Goal: Transaction & Acquisition: Purchase product/service

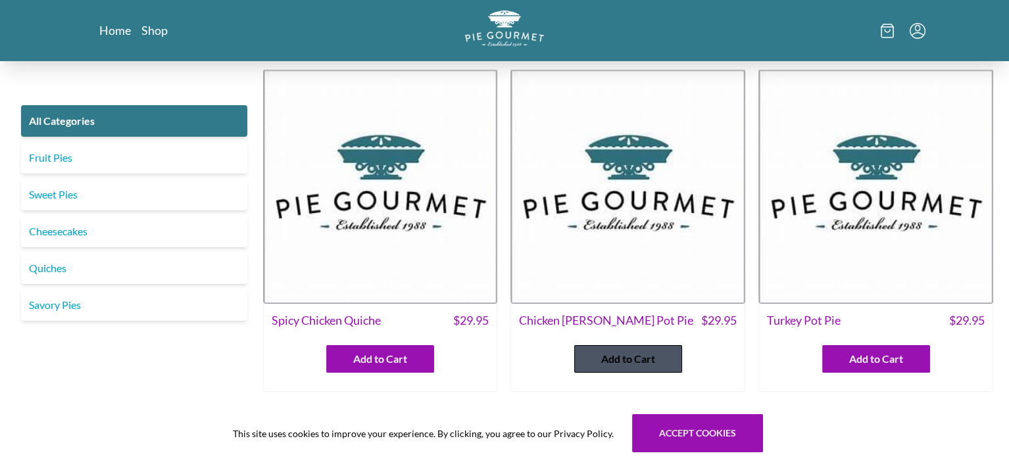
click at [595, 356] on button "Add to Cart" at bounding box center [628, 359] width 108 height 28
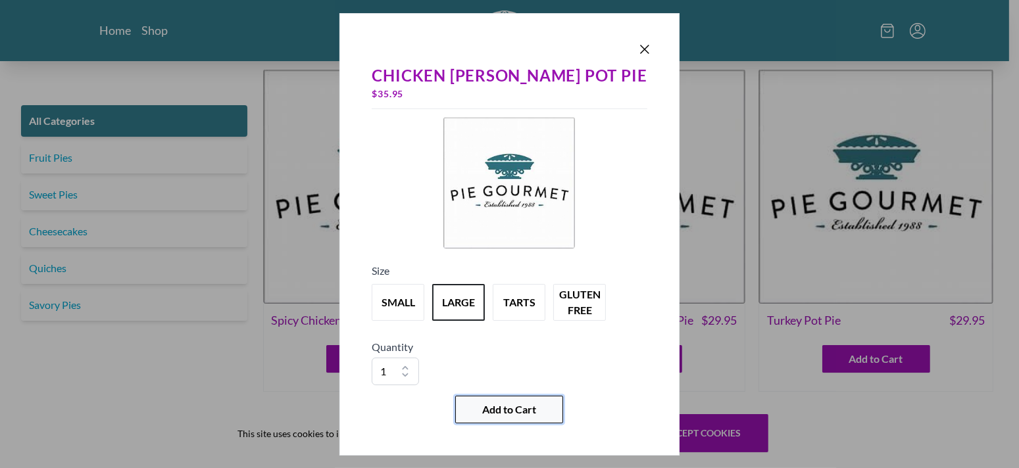
click at [531, 408] on span "Add to Cart" at bounding box center [509, 410] width 54 height 16
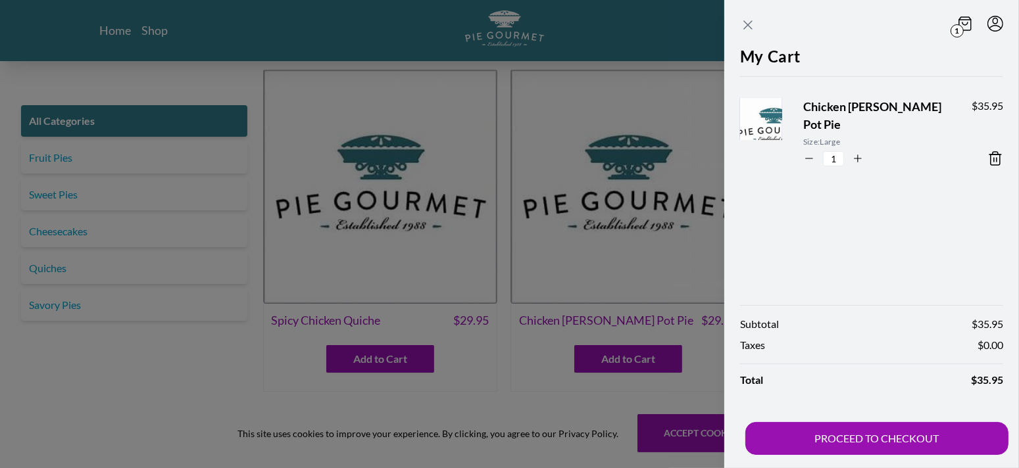
click at [745, 26] on icon "Close panel" at bounding box center [748, 25] width 16 height 16
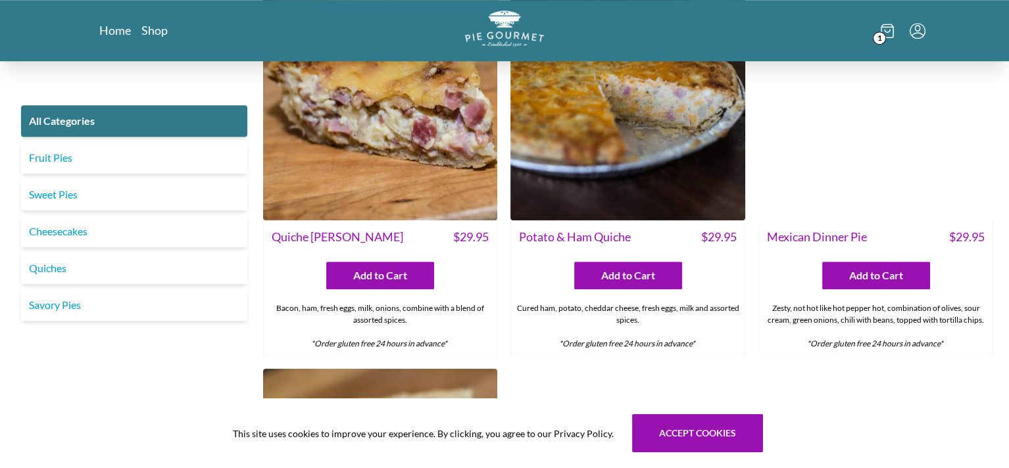
scroll to position [1776, 0]
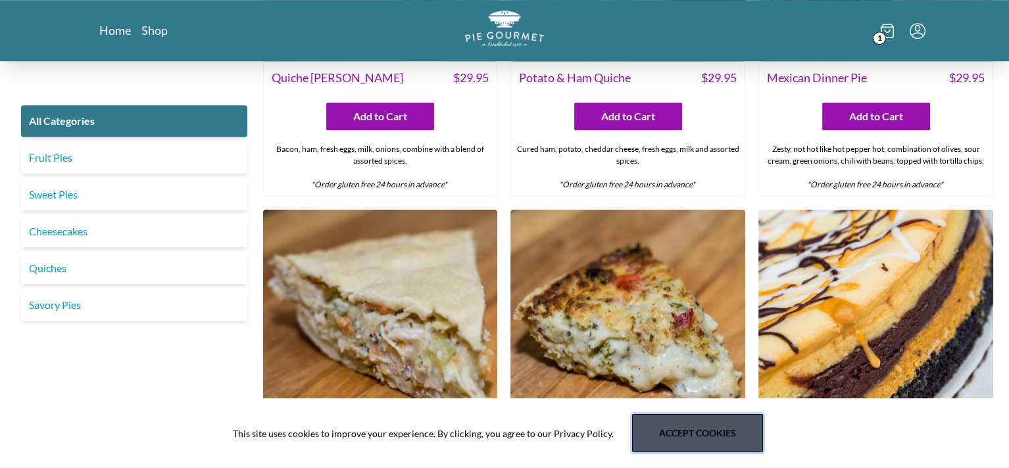
click at [717, 419] on button "Accept cookies" at bounding box center [697, 433] width 131 height 38
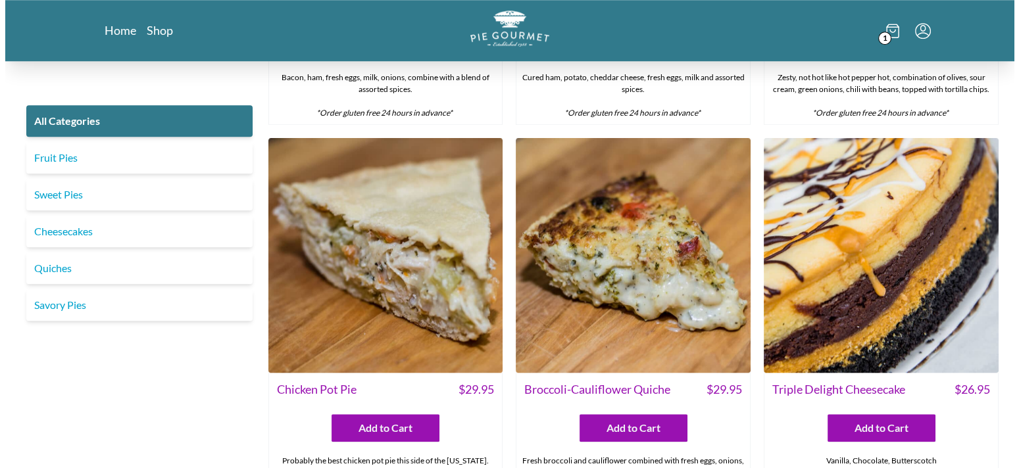
scroll to position [1842, 0]
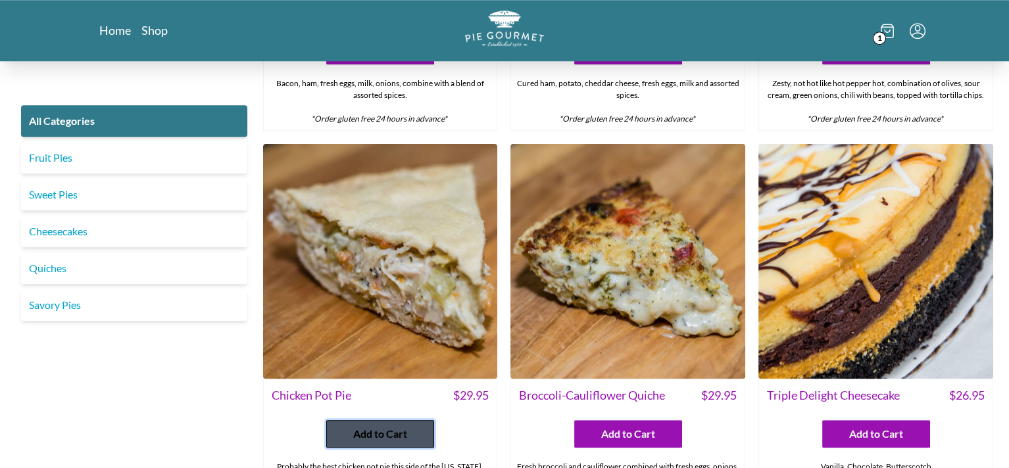
click at [381, 433] on span "Add to Cart" at bounding box center [380, 434] width 54 height 16
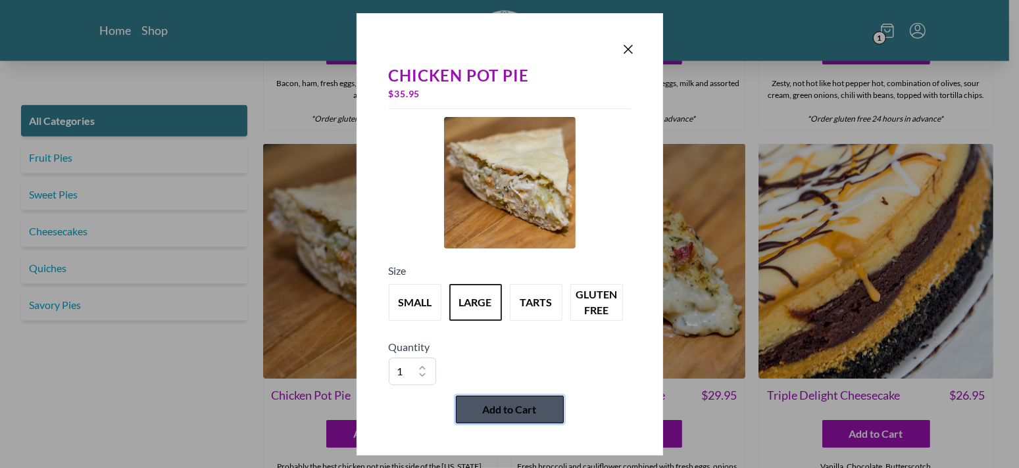
click at [478, 414] on button "Add to Cart" at bounding box center [510, 410] width 108 height 28
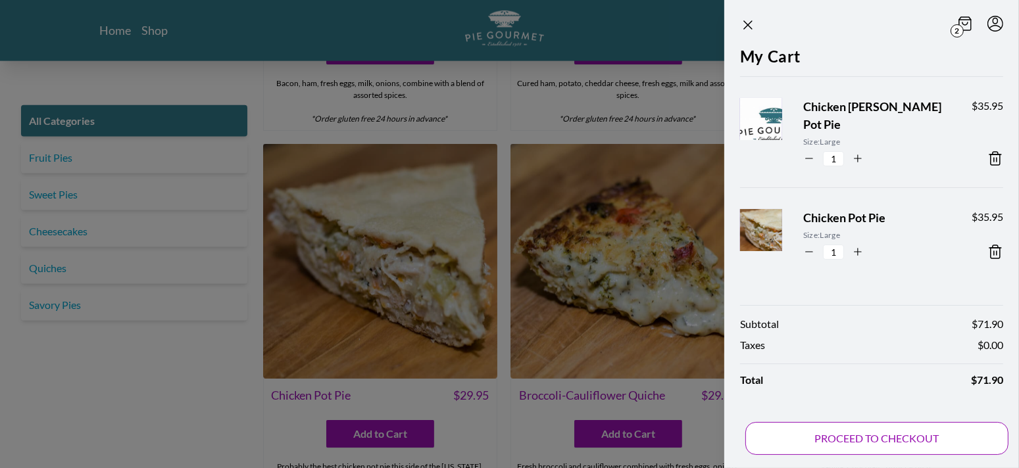
click at [918, 432] on button "PROCEED TO CHECKOUT" at bounding box center [876, 438] width 263 height 33
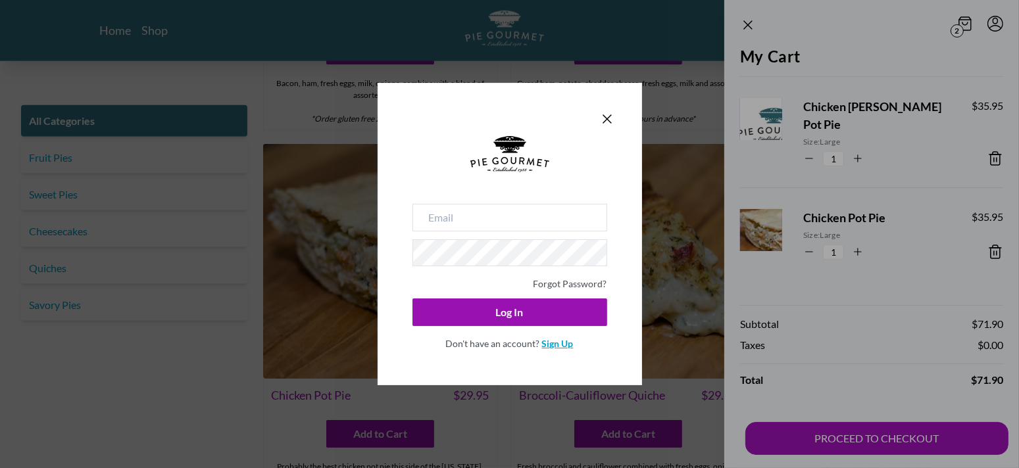
click at [560, 347] on link "Sign Up" at bounding box center [558, 343] width 32 height 11
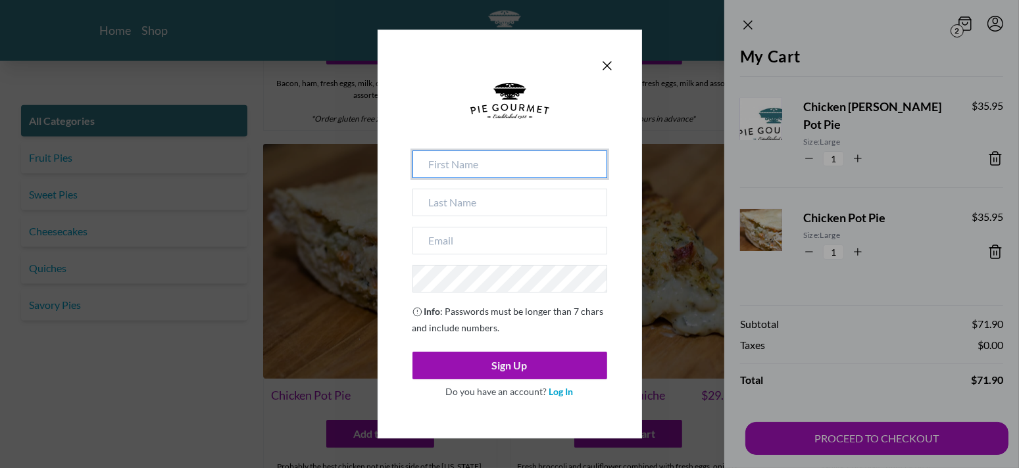
click at [466, 163] on input at bounding box center [509, 165] width 195 height 28
type input "[PERSON_NAME]"
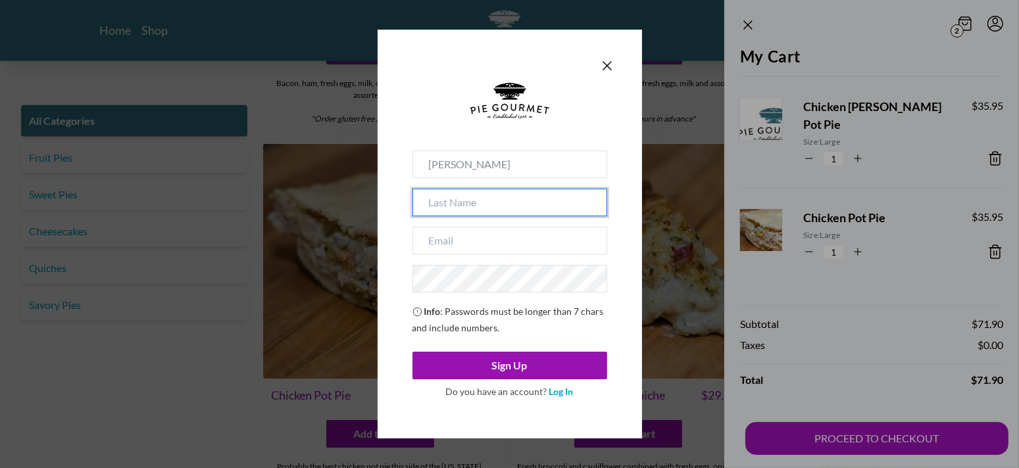
type input "[PERSON_NAME]"
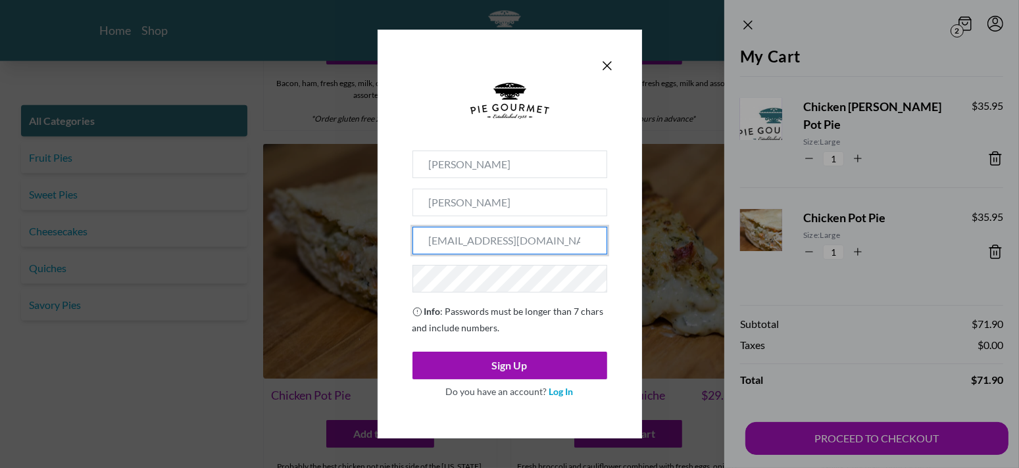
drag, startPoint x: 504, startPoint y: 241, endPoint x: 391, endPoint y: 235, distance: 113.3
click at [391, 235] on div "[PERSON_NAME] [PERSON_NAME][EMAIL_ADDRESS][DOMAIN_NAME] Info : Passwords must b…" at bounding box center [510, 234] width 264 height 409
type input "[EMAIL_ADDRESS][DOMAIN_NAME]"
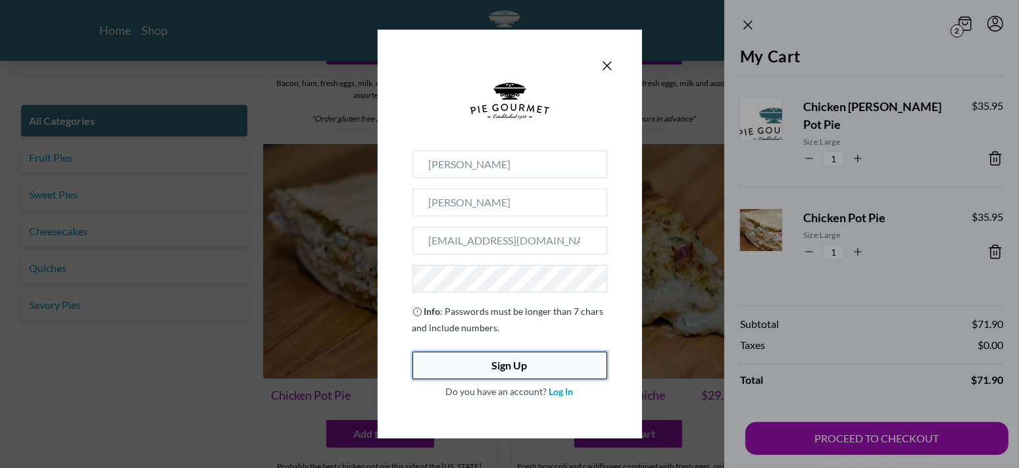
click at [523, 358] on button "Sign Up" at bounding box center [509, 366] width 195 height 28
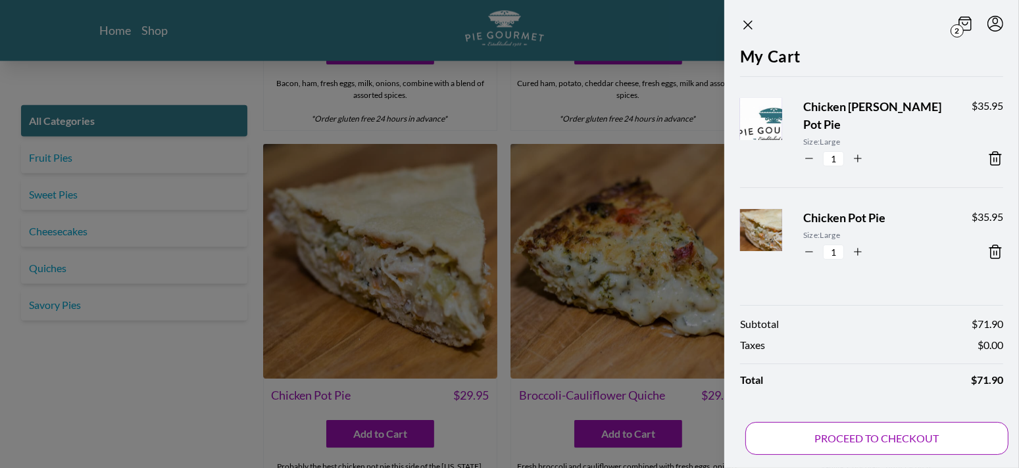
click at [850, 439] on button "PROCEED TO CHECKOUT" at bounding box center [876, 438] width 263 height 33
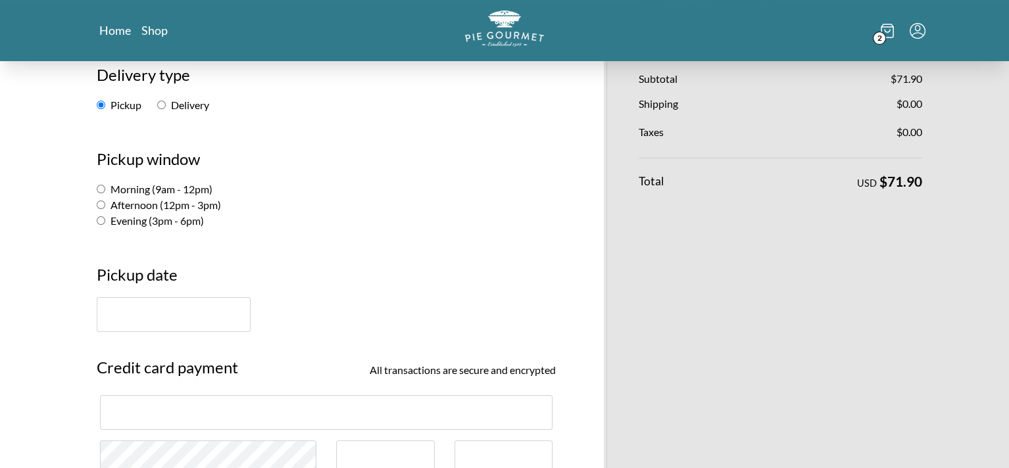
scroll to position [66, 0]
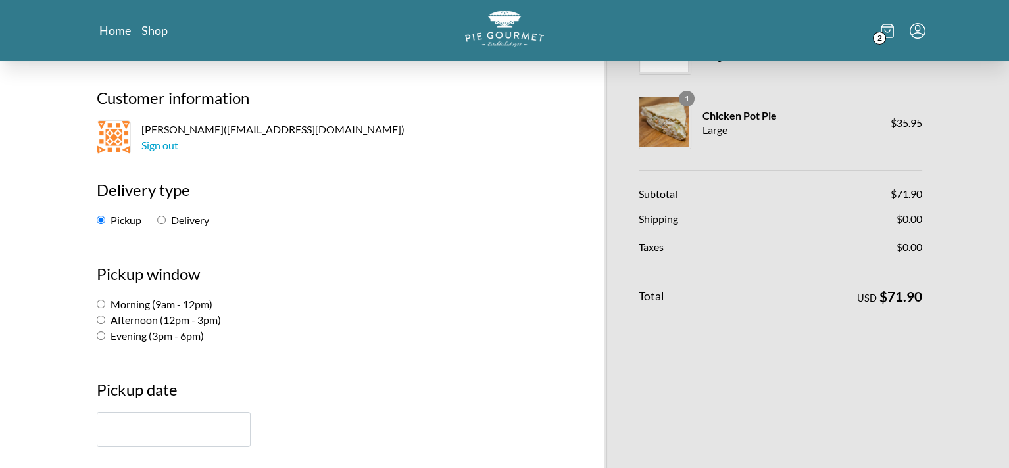
click at [160, 219] on input "Delivery" at bounding box center [161, 220] width 9 height 9
radio input "true"
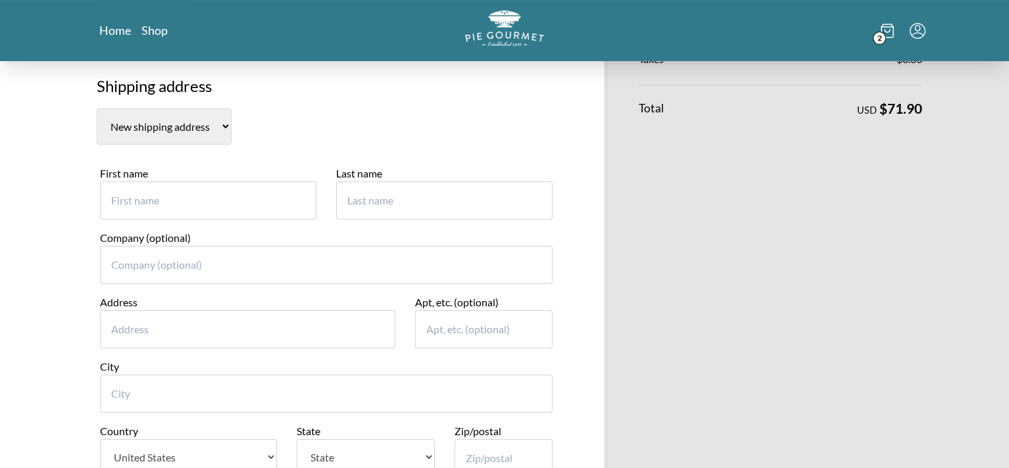
scroll to position [263, 0]
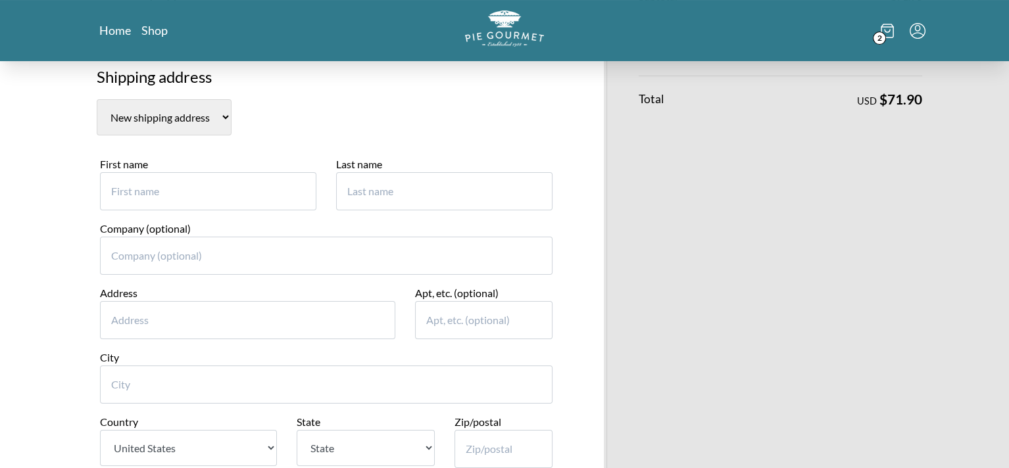
click at [193, 187] on input "First name" at bounding box center [208, 191] width 216 height 38
type input "[PERSON_NAME]"
type input "[STREET_ADDRESS][PERSON_NAME]"
type input "[GEOGRAPHIC_DATA]"
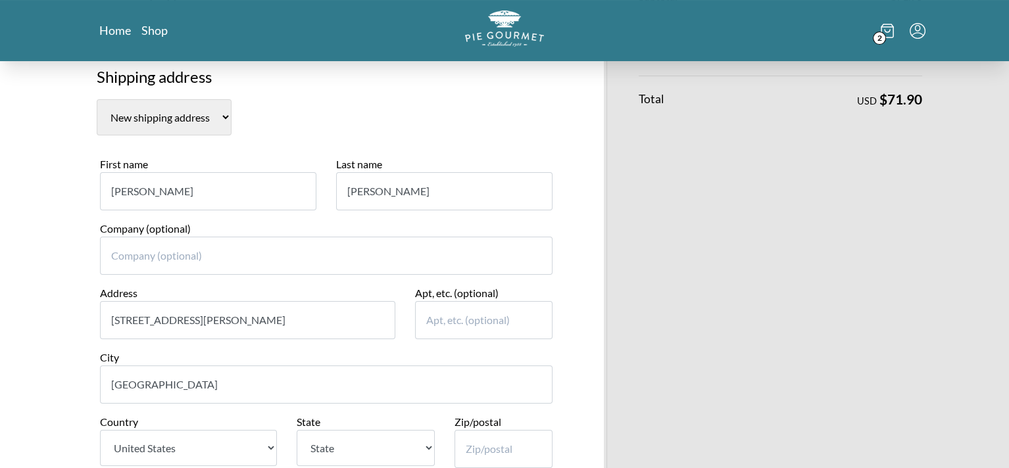
select select "VA"
type input "22180"
type input "7037250713"
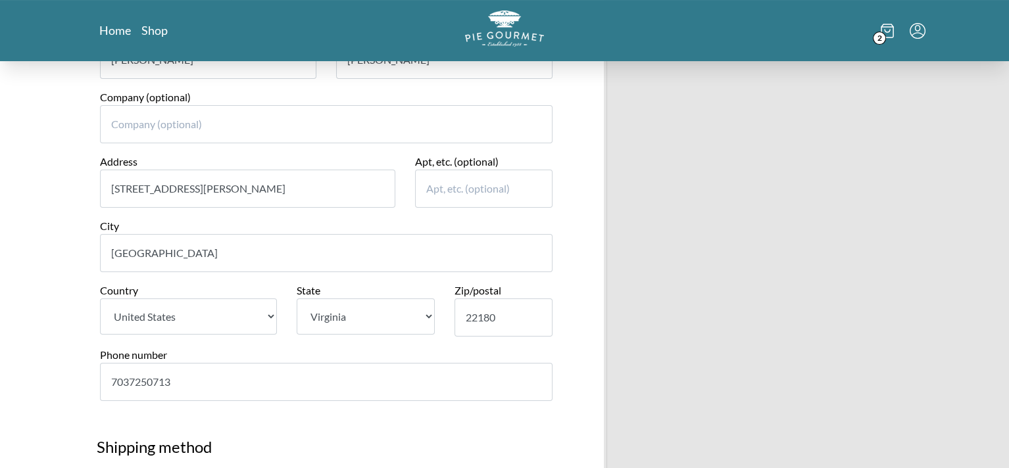
scroll to position [132, 0]
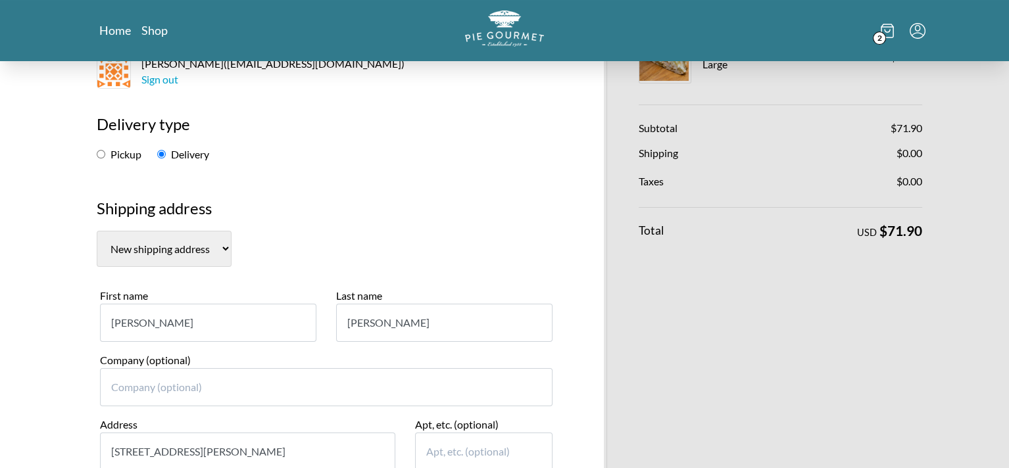
click at [101, 151] on input "Pickup" at bounding box center [101, 154] width 9 height 9
radio input "true"
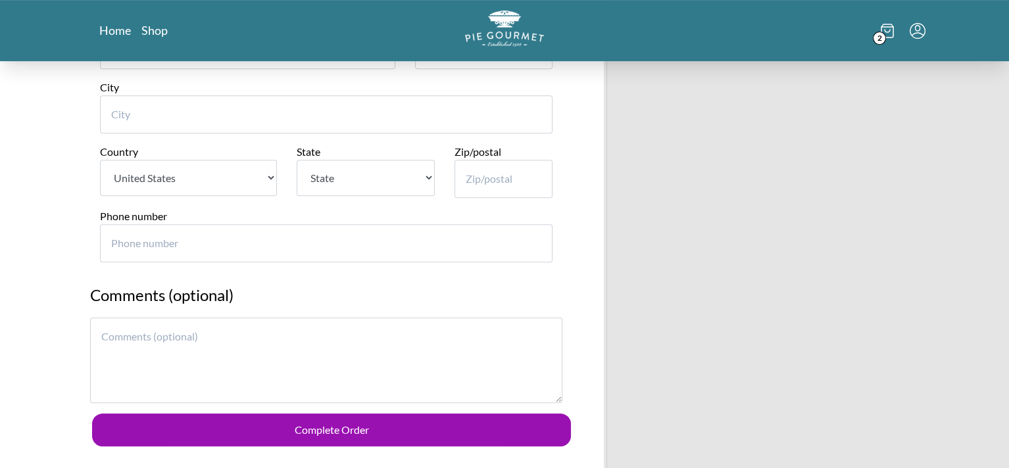
scroll to position [1048, 0]
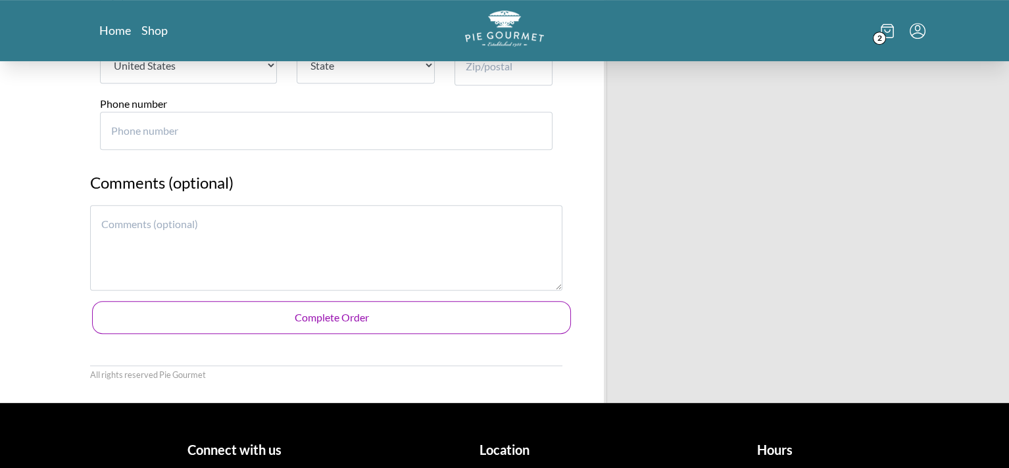
click at [346, 308] on button "Complete Order" at bounding box center [331, 317] width 479 height 33
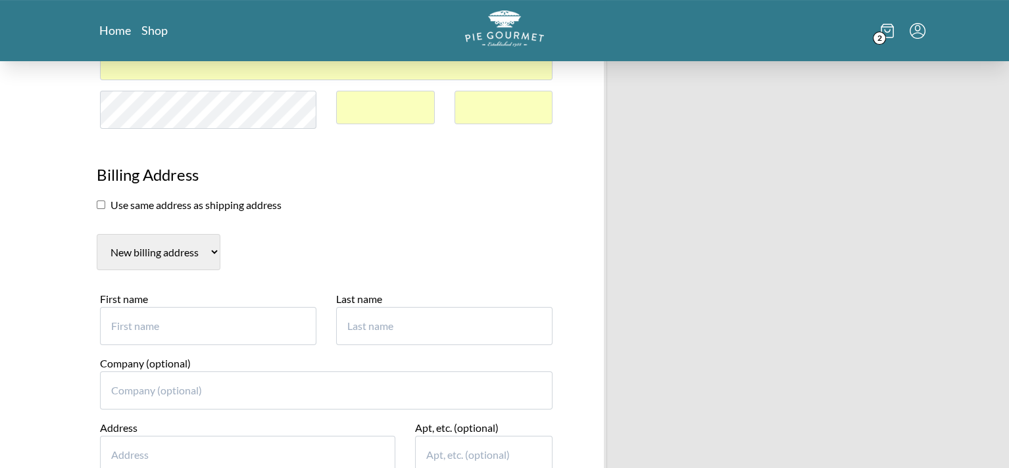
scroll to position [562, 0]
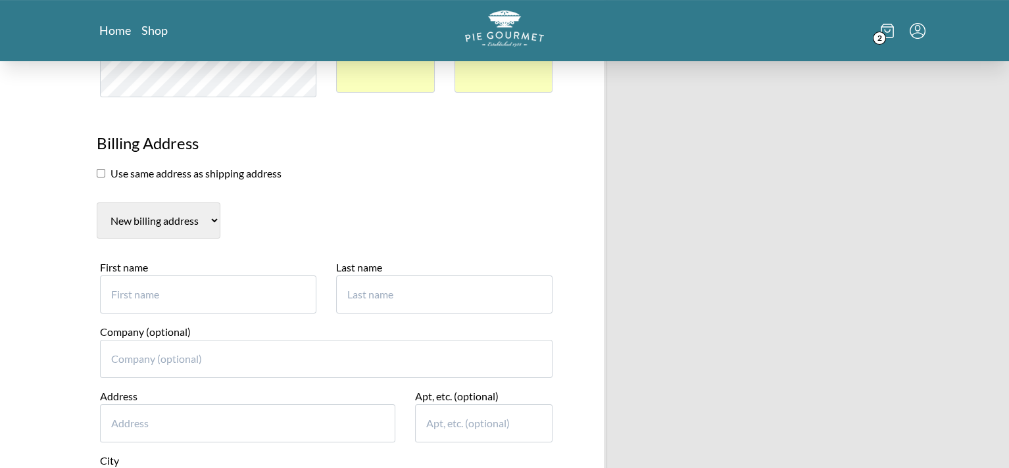
click at [99, 172] on input "checkbox" at bounding box center [101, 173] width 9 height 9
checkbox input "true"
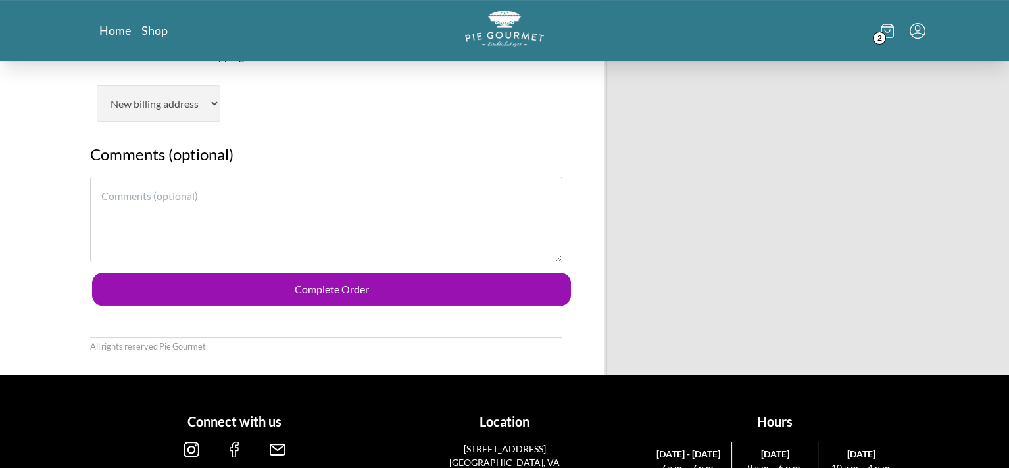
scroll to position [694, 0]
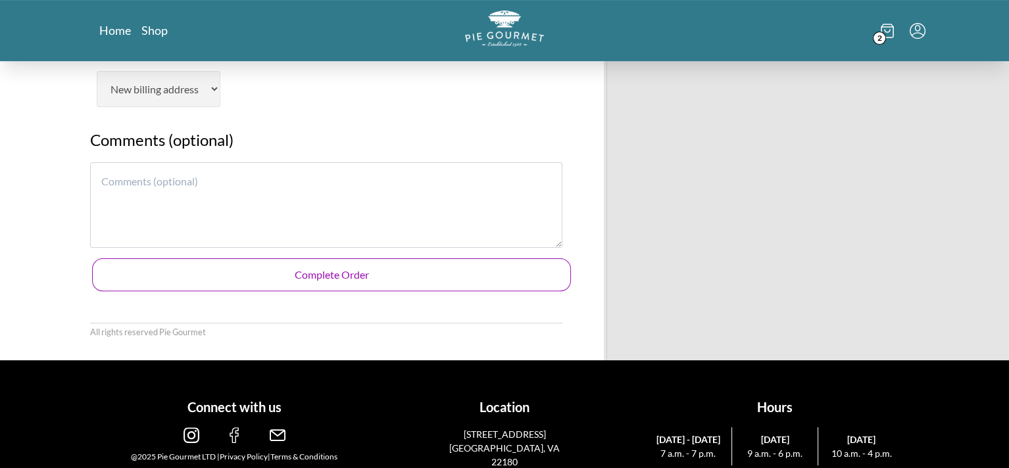
click at [255, 276] on button "Complete Order" at bounding box center [331, 274] width 479 height 33
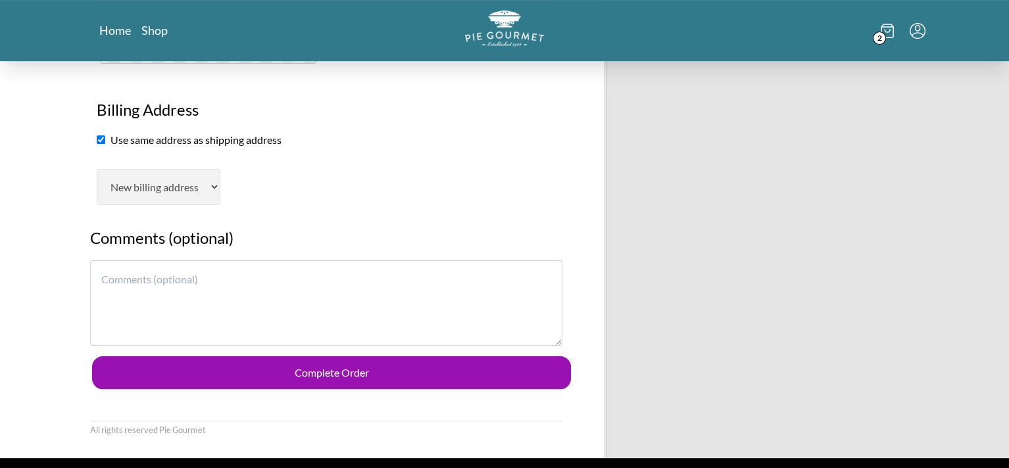
scroll to position [628, 0]
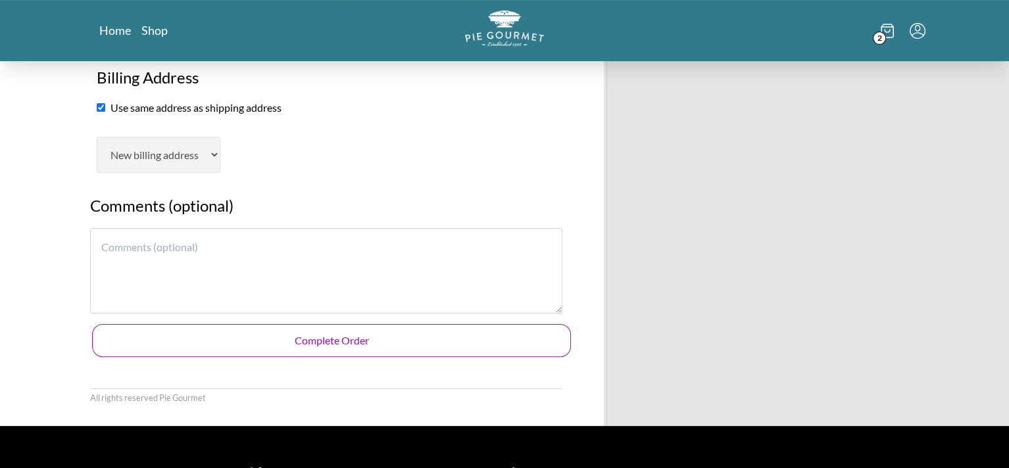
click at [335, 334] on button "Complete Order" at bounding box center [331, 340] width 479 height 33
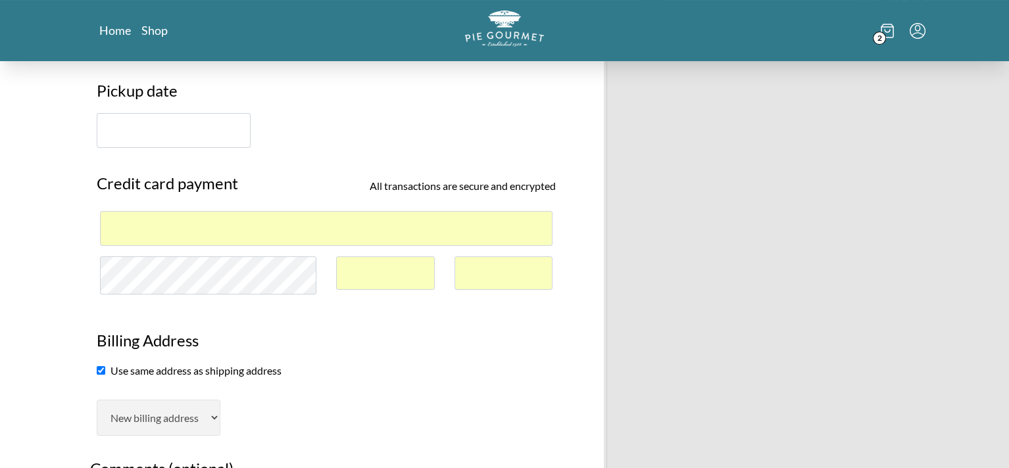
click at [197, 128] on input "text" at bounding box center [174, 130] width 154 height 35
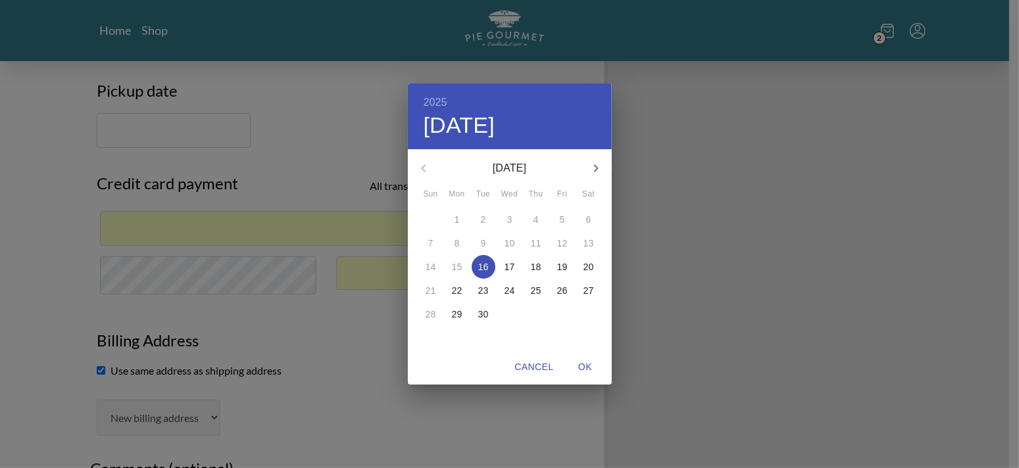
click at [582, 365] on span "OK" at bounding box center [586, 367] width 32 height 16
type input "[DATE]"
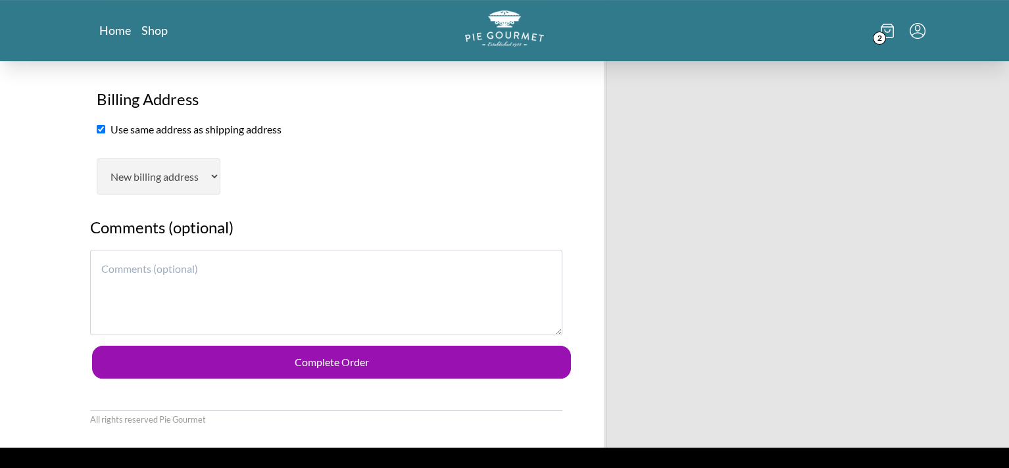
scroll to position [628, 0]
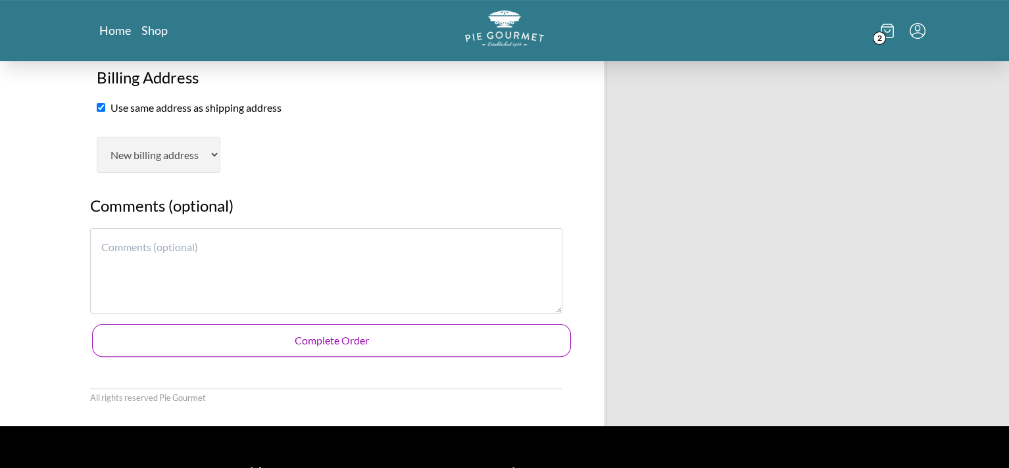
click at [383, 333] on button "Complete Order" at bounding box center [331, 340] width 479 height 33
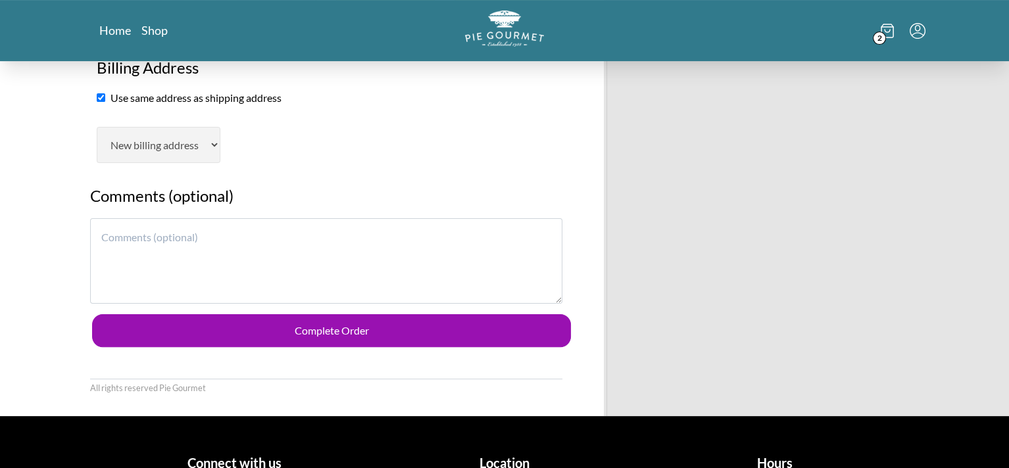
scroll to position [658, 0]
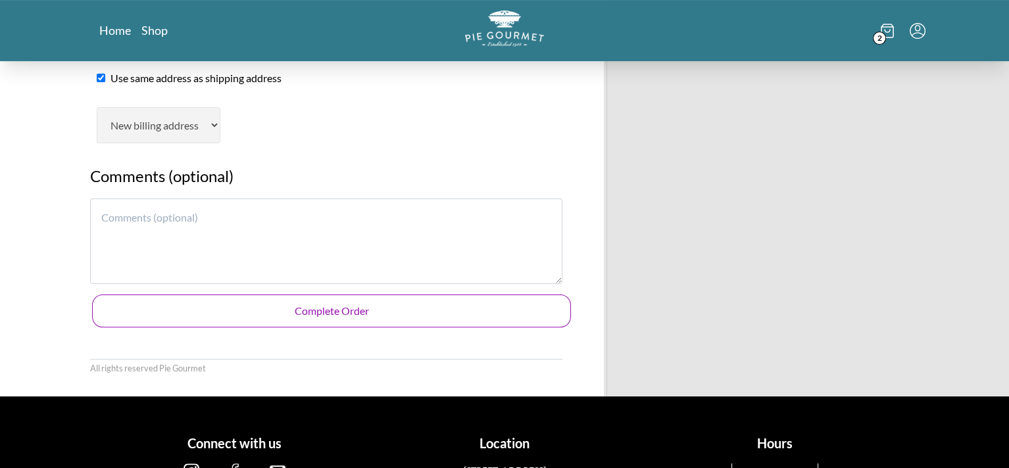
click at [352, 304] on button "Complete Order" at bounding box center [331, 311] width 479 height 33
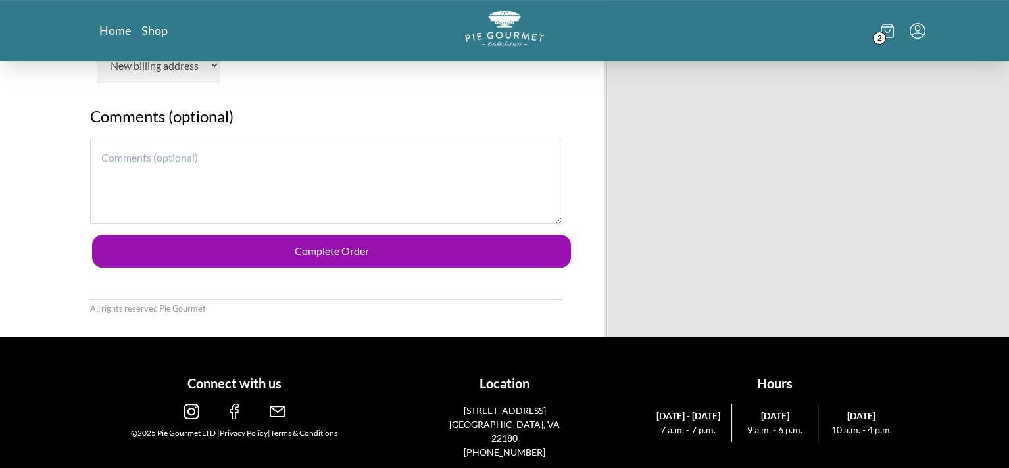
scroll to position [718, 0]
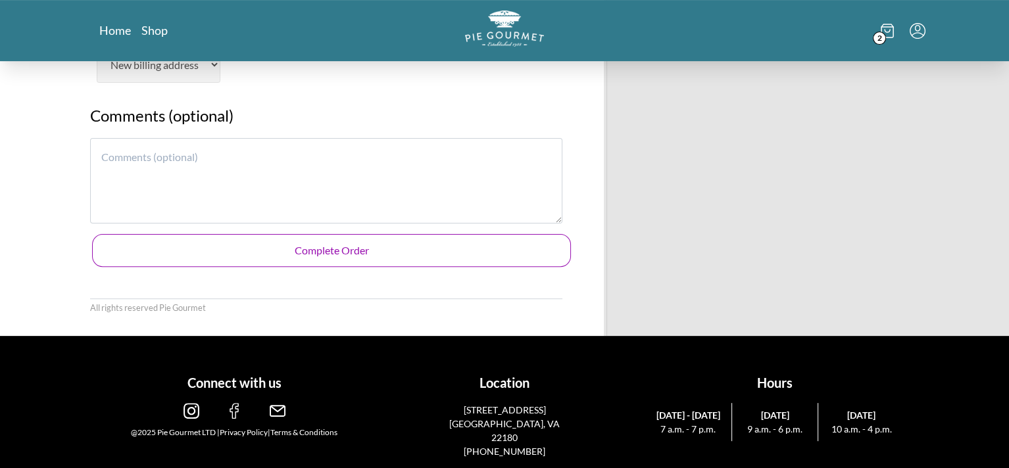
click at [191, 237] on button "Complete Order" at bounding box center [331, 250] width 479 height 33
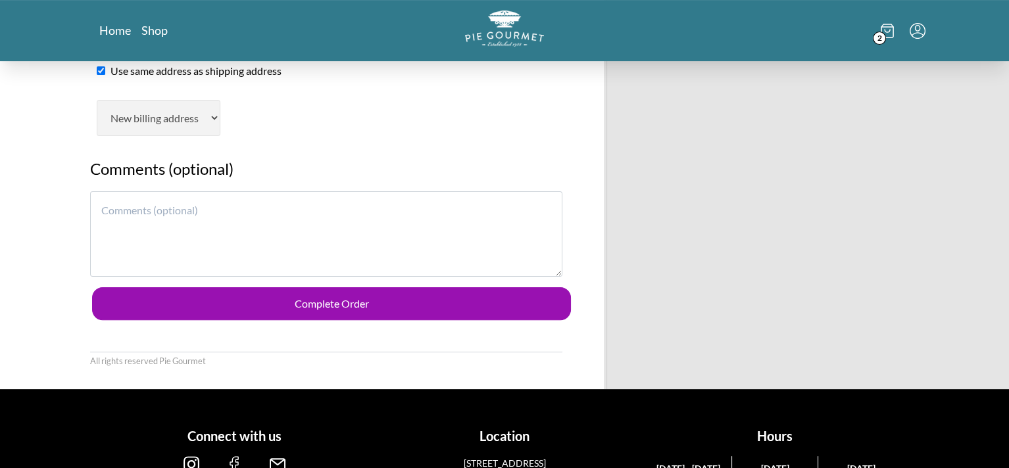
scroll to position [694, 0]
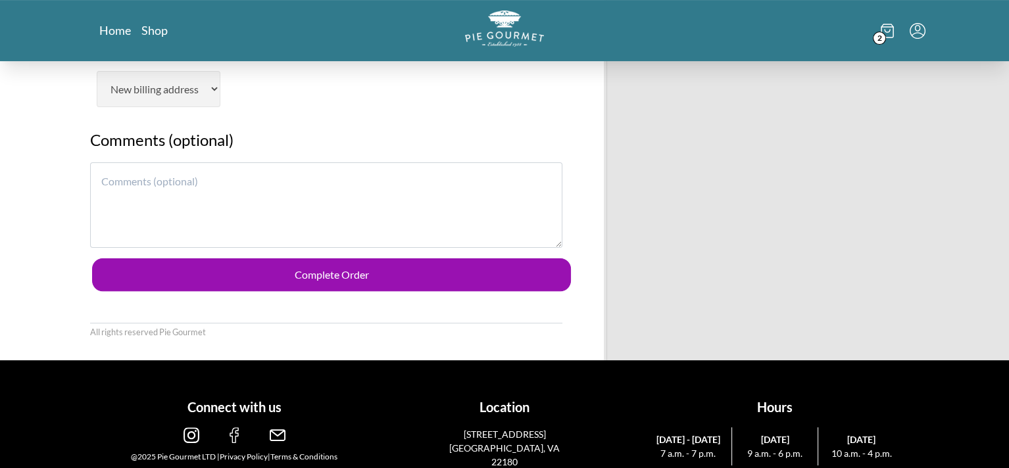
click at [106, 178] on textarea at bounding box center [326, 205] width 472 height 86
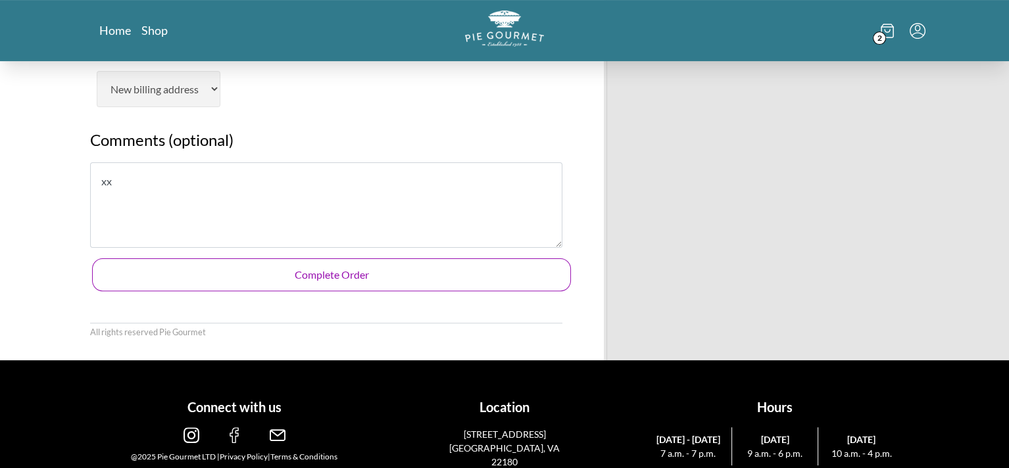
type textarea "xx"
click at [301, 267] on button "Complete Order" at bounding box center [331, 274] width 479 height 33
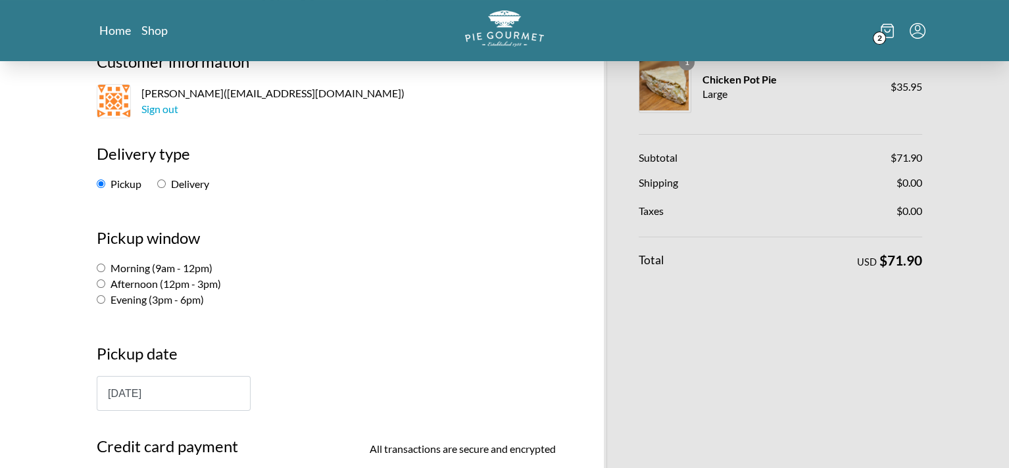
scroll to position [0, 0]
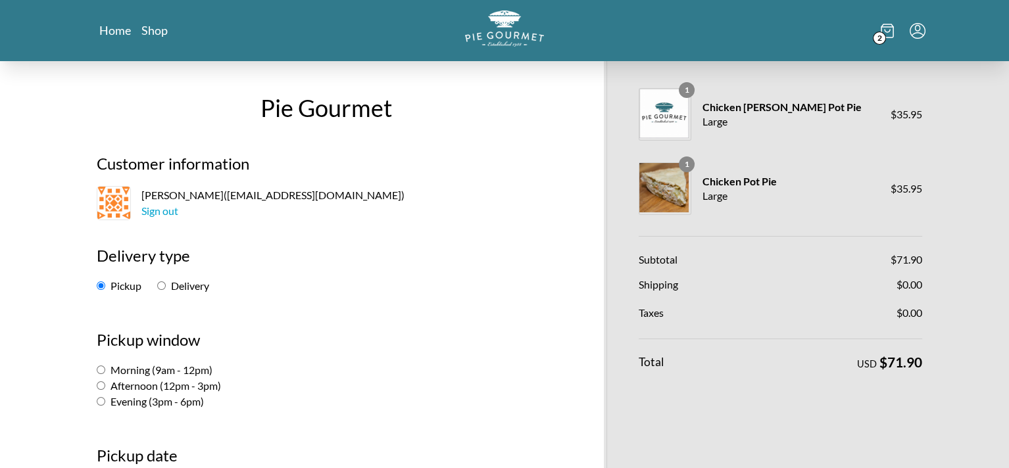
click at [99, 383] on input "Afternoon (12pm - 3pm)" at bounding box center [101, 385] width 9 height 9
radio input "true"
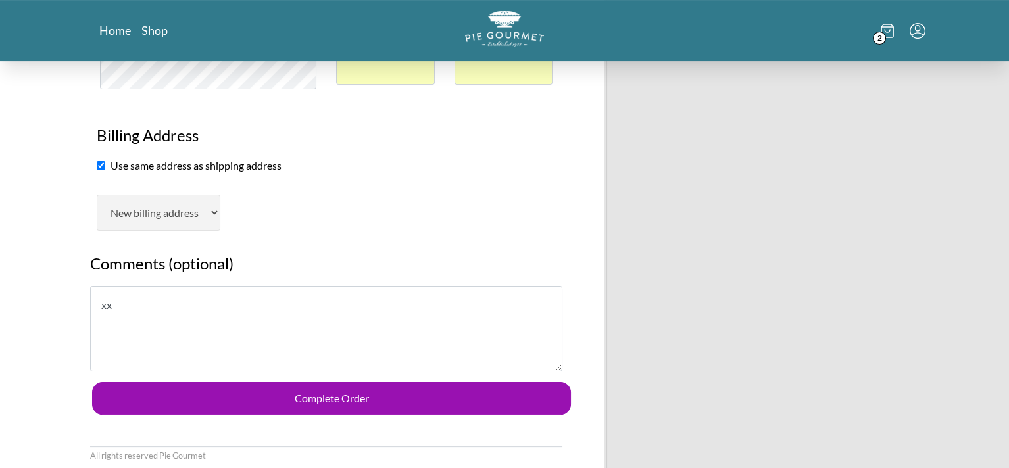
scroll to position [658, 0]
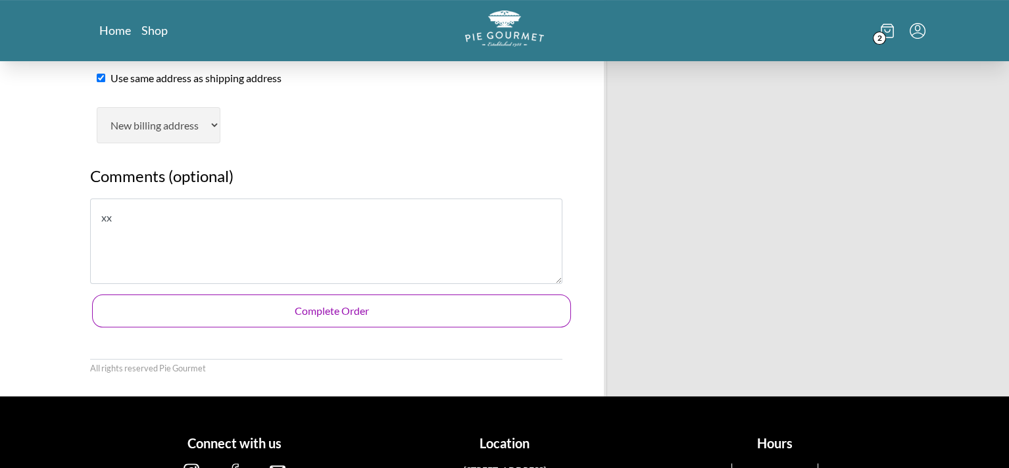
click at [304, 318] on button "Complete Order" at bounding box center [331, 311] width 479 height 33
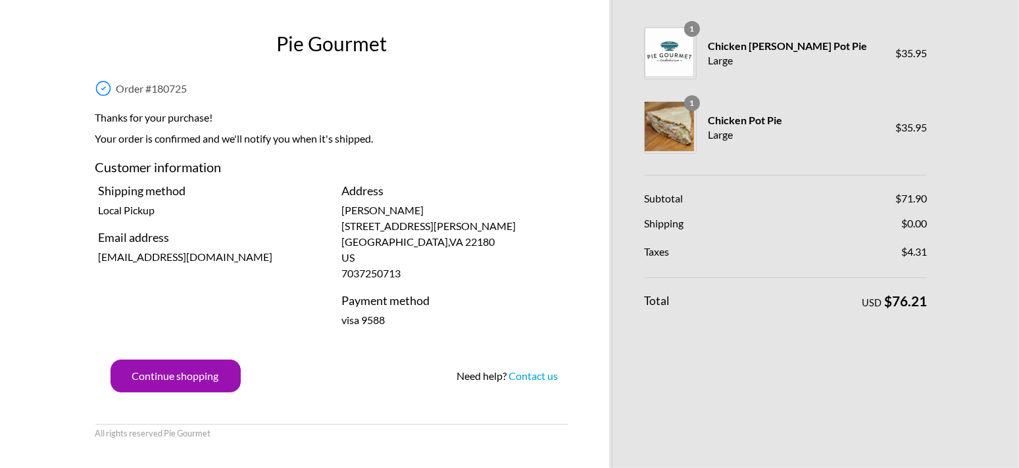
click at [291, 70] on div "Pie Gourmet Order # 180725 Thanks for your purchase! Your order is confirmed an…" at bounding box center [331, 234] width 499 height 468
click at [531, 374] on link "Contact us" at bounding box center [532, 376] width 49 height 12
click at [285, 386] on div "Continue shopping Need help? Contact us" at bounding box center [331, 376] width 472 height 33
click at [533, 379] on link "Contact us" at bounding box center [532, 376] width 49 height 12
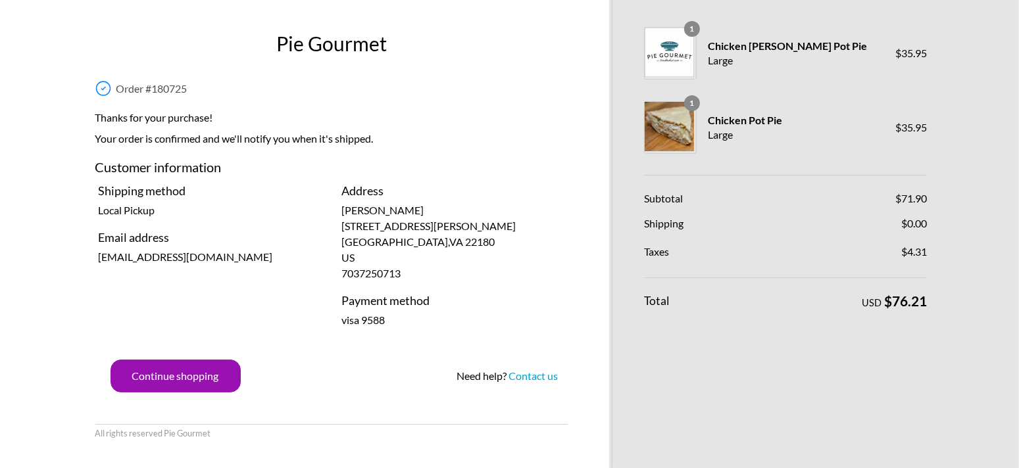
click at [231, 69] on div "Pie Gourmet Order # 180725 Thanks for your purchase! Your order is confirmed an…" at bounding box center [331, 234] width 499 height 468
click at [192, 380] on button "Continue shopping" at bounding box center [175, 376] width 130 height 33
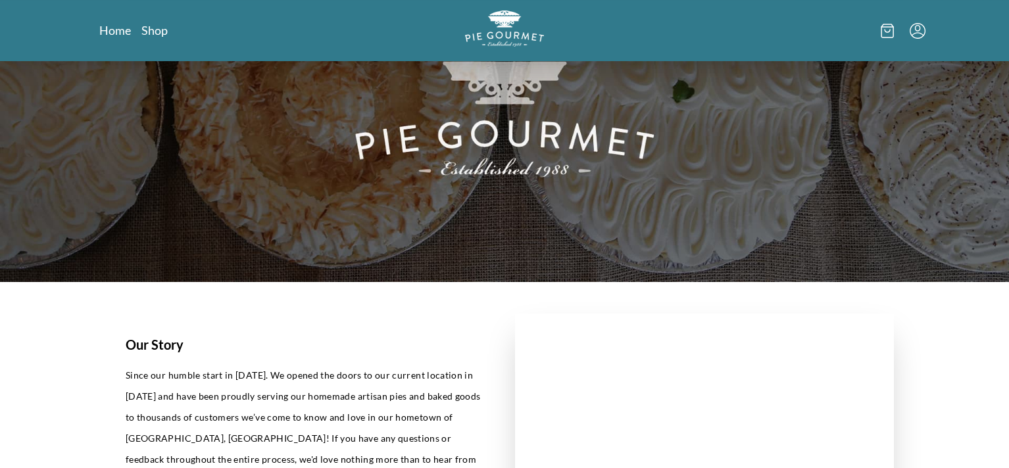
scroll to position [132, 0]
